Goal: Task Accomplishment & Management: Manage account settings

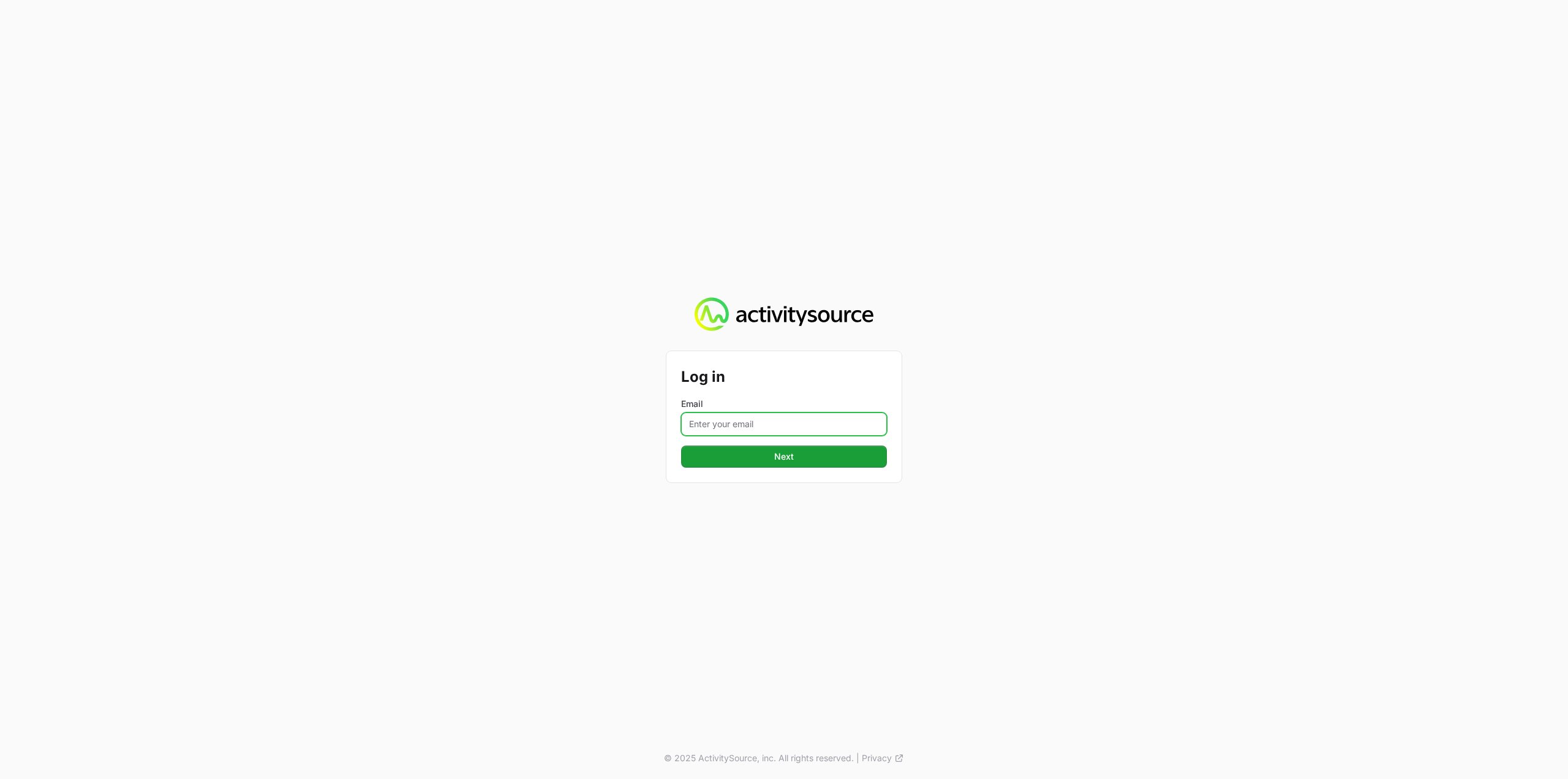
click at [741, 421] on input "Email" at bounding box center [784, 424] width 206 height 23
type input "[PERSON_NAME][EMAIL_ADDRESS][DOMAIN_NAME]"
click at [783, 456] on span "Next" at bounding box center [784, 456] width 19 height 15
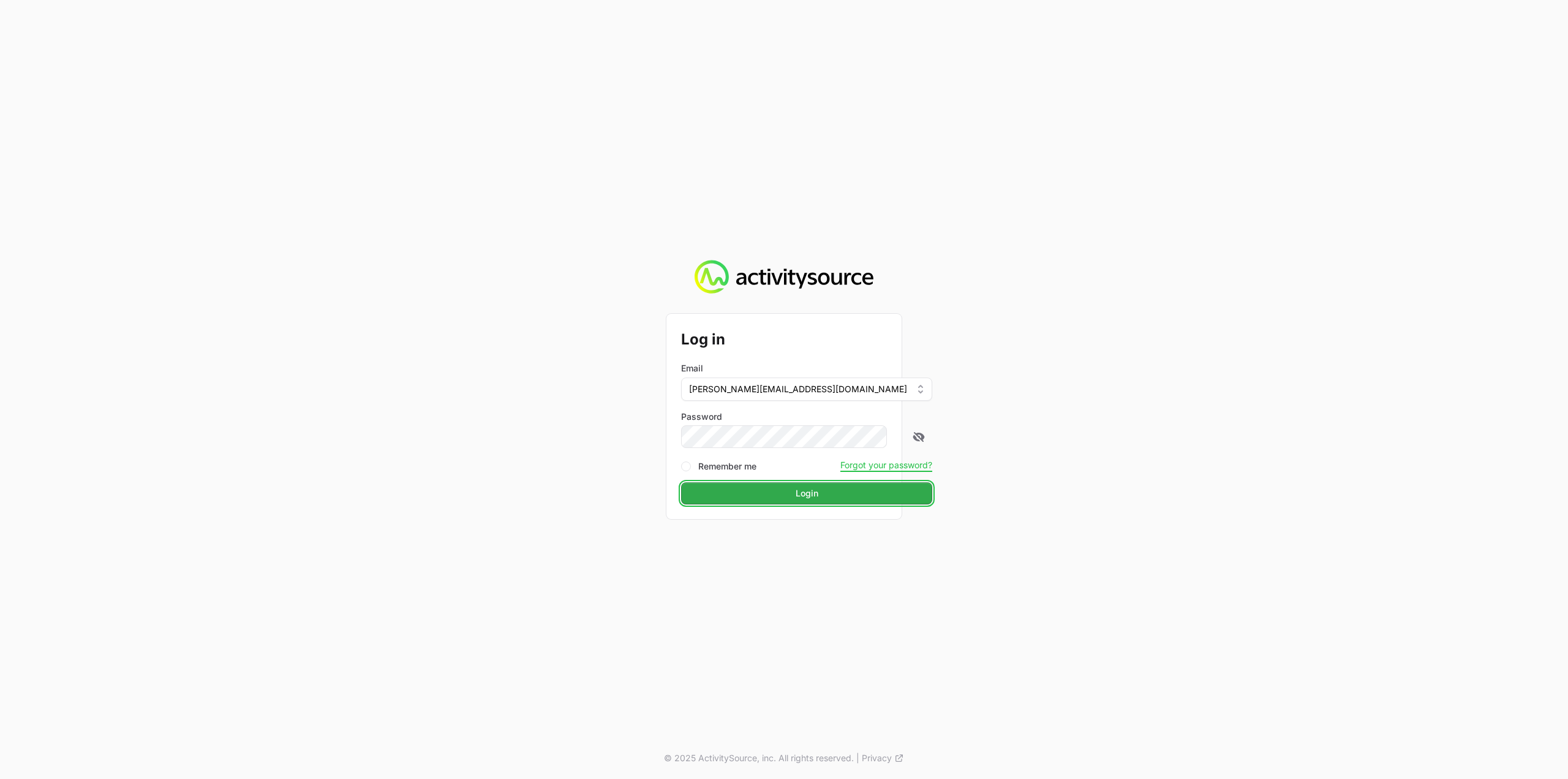
click at [771, 486] on button "Login" at bounding box center [806, 493] width 251 height 22
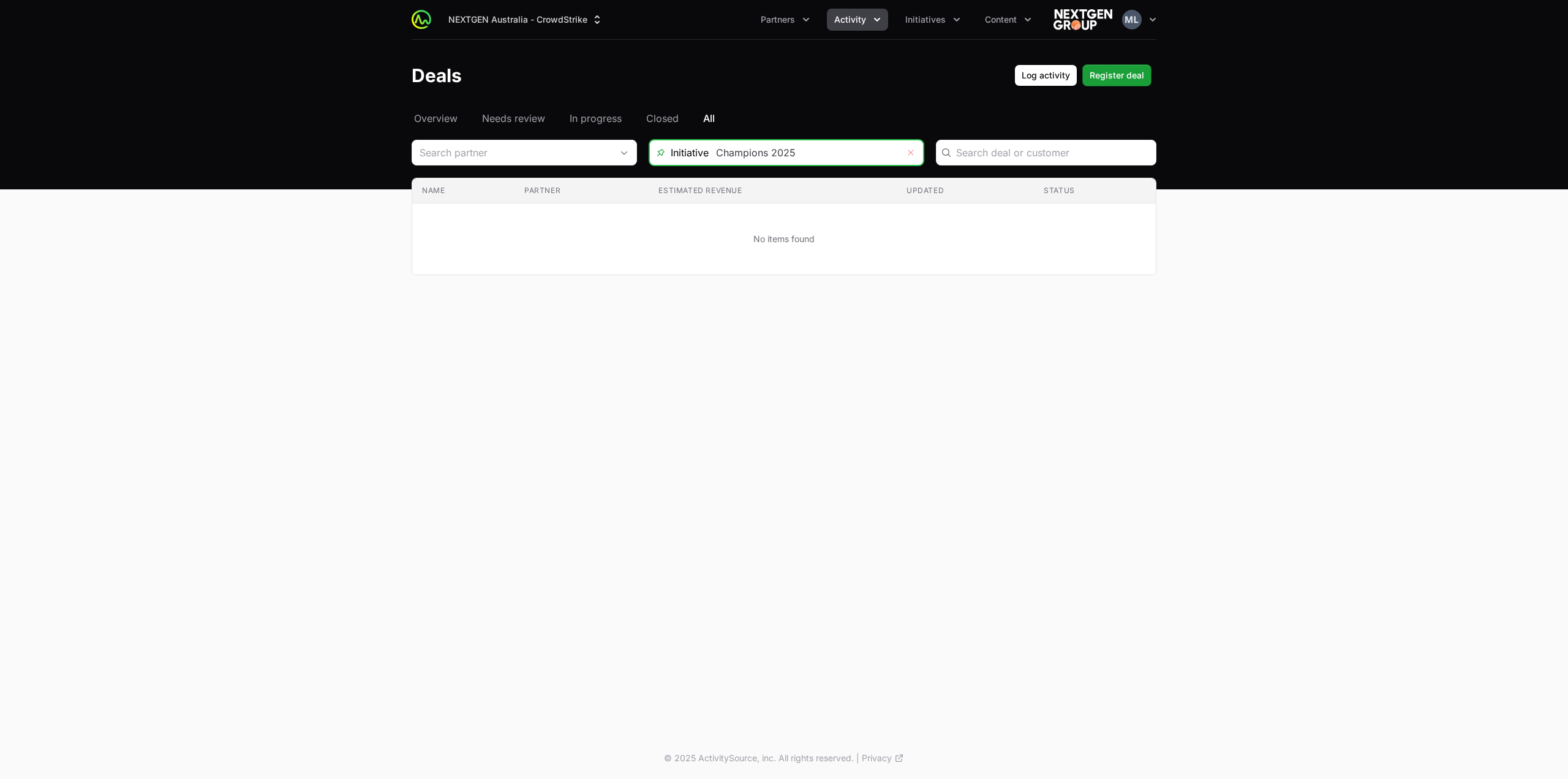
click at [911, 155] on icon "Remove" at bounding box center [911, 152] width 8 height 10
click at [884, 24] on button "Activity" at bounding box center [857, 19] width 61 height 22
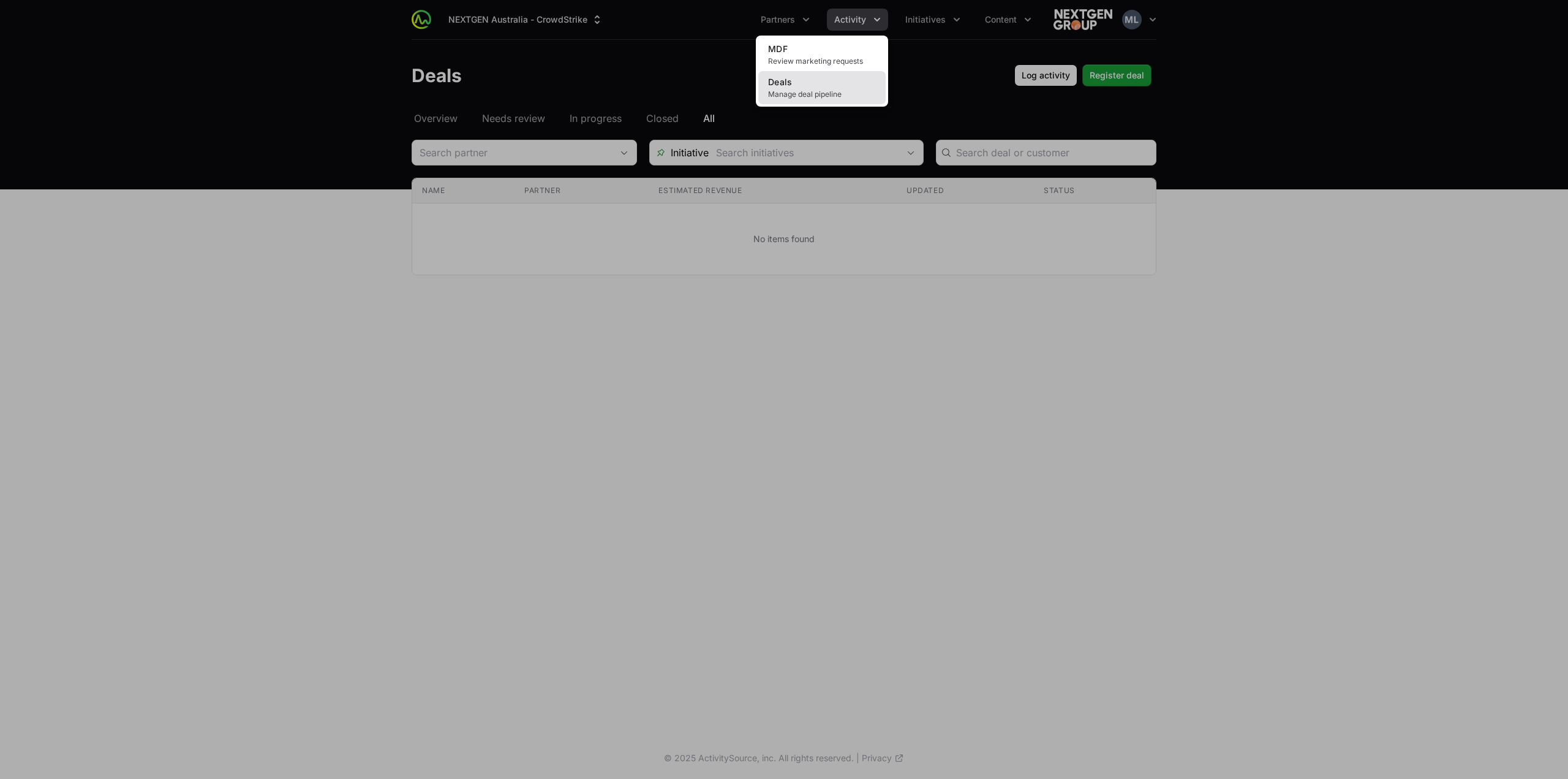
click at [840, 93] on span "Manage deal pipeline" at bounding box center [821, 94] width 108 height 10
